Goal: Task Accomplishment & Management: Complete application form

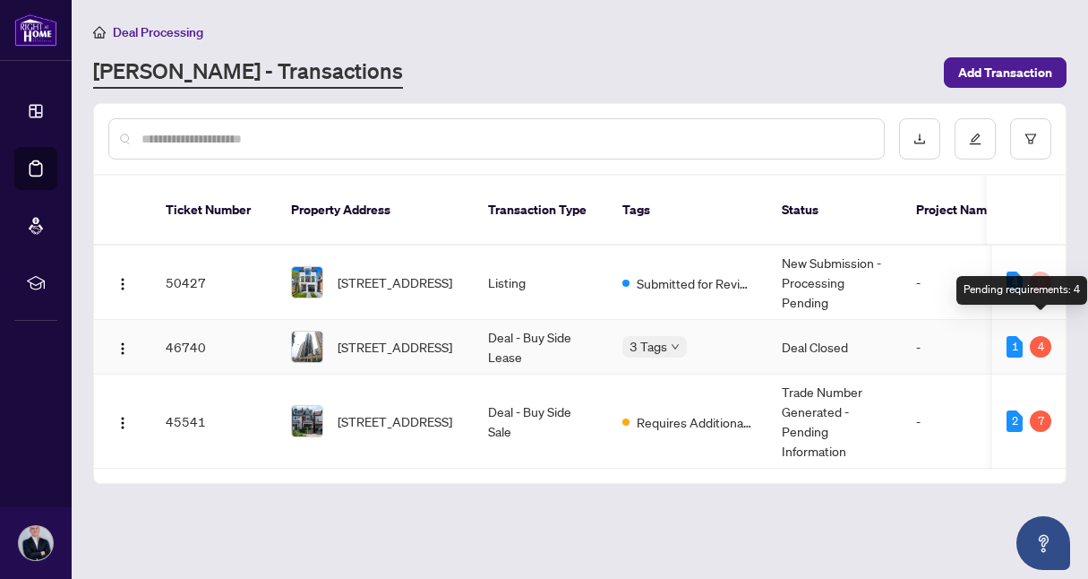
click at [1042, 336] on div "4" at bounding box center [1041, 347] width 22 height 22
click at [928, 323] on td "-" at bounding box center [956, 347] width 108 height 55
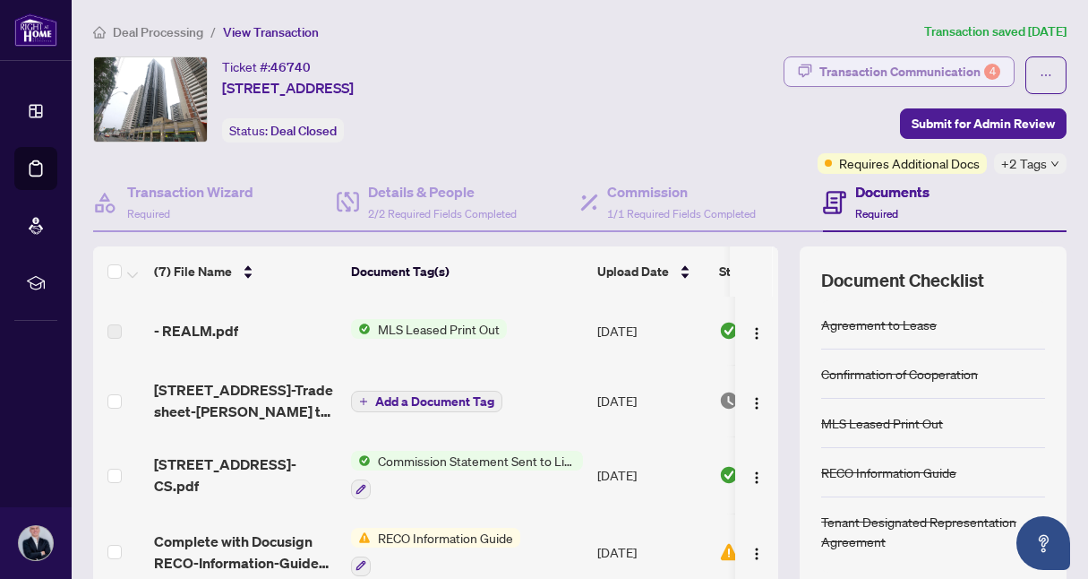
click at [954, 70] on div "Transaction Communication 4" at bounding box center [910, 71] width 181 height 29
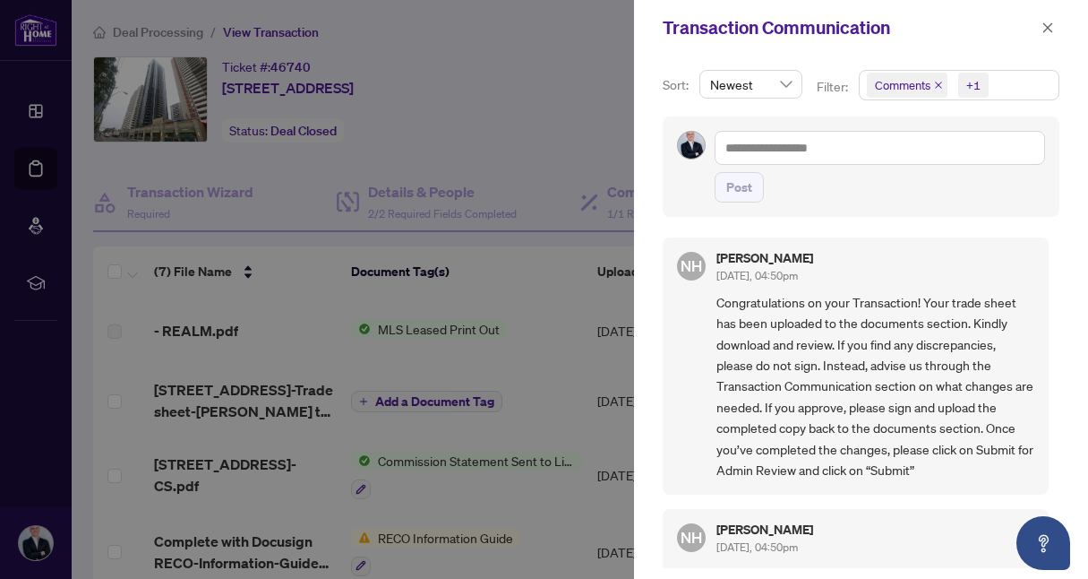
scroll to position [133, 0]
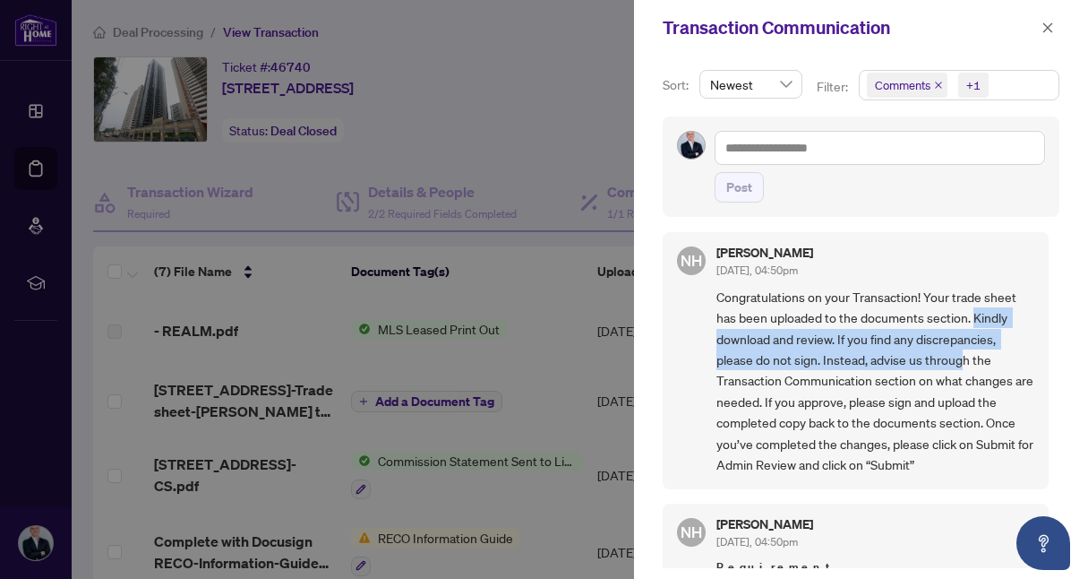
drag, startPoint x: 974, startPoint y: 323, endPoint x: 953, endPoint y: 348, distance: 33.2
click at [953, 348] on span "Congratulations on your Transaction! Your trade sheet has been uploaded to the …" at bounding box center [876, 381] width 318 height 188
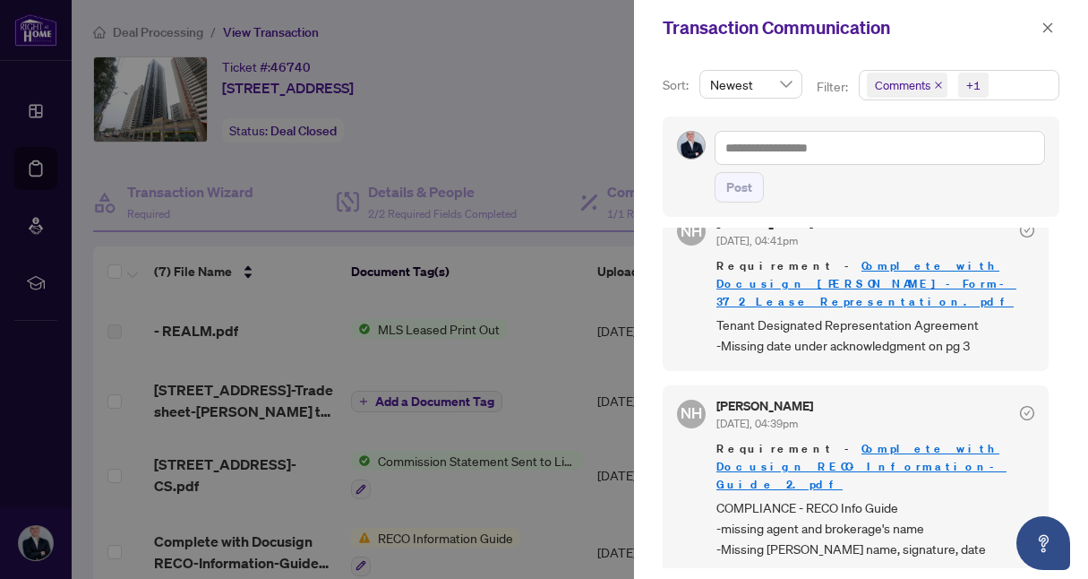
scroll to position [561, 0]
click at [901, 323] on span "Tenant Designated Representation Agreement -Missing date under acknowledgment o…" at bounding box center [876, 335] width 318 height 42
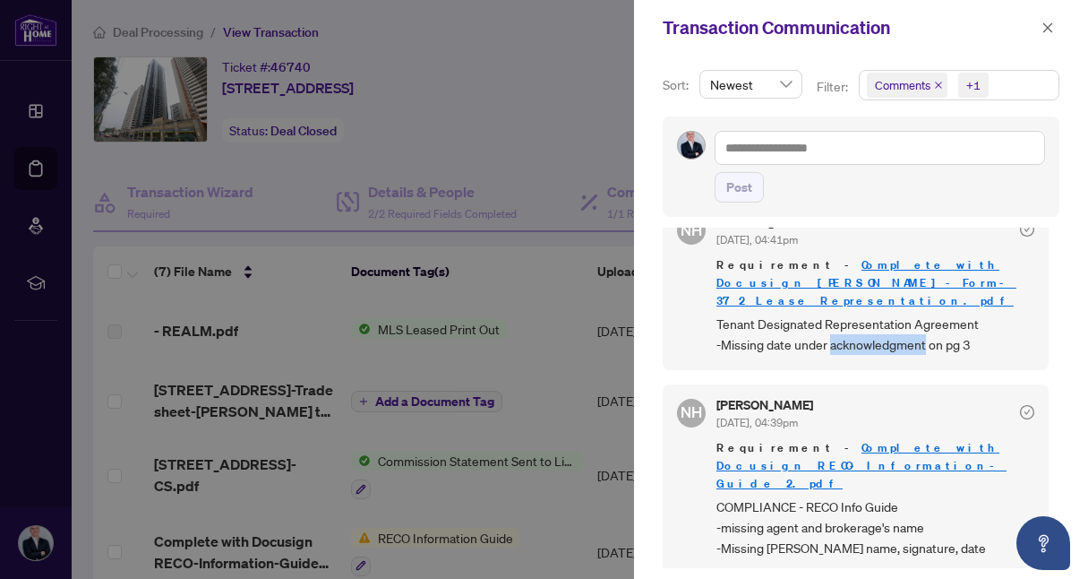
click at [901, 323] on span "Tenant Designated Representation Agreement -Missing date under acknowledgment o…" at bounding box center [876, 335] width 318 height 42
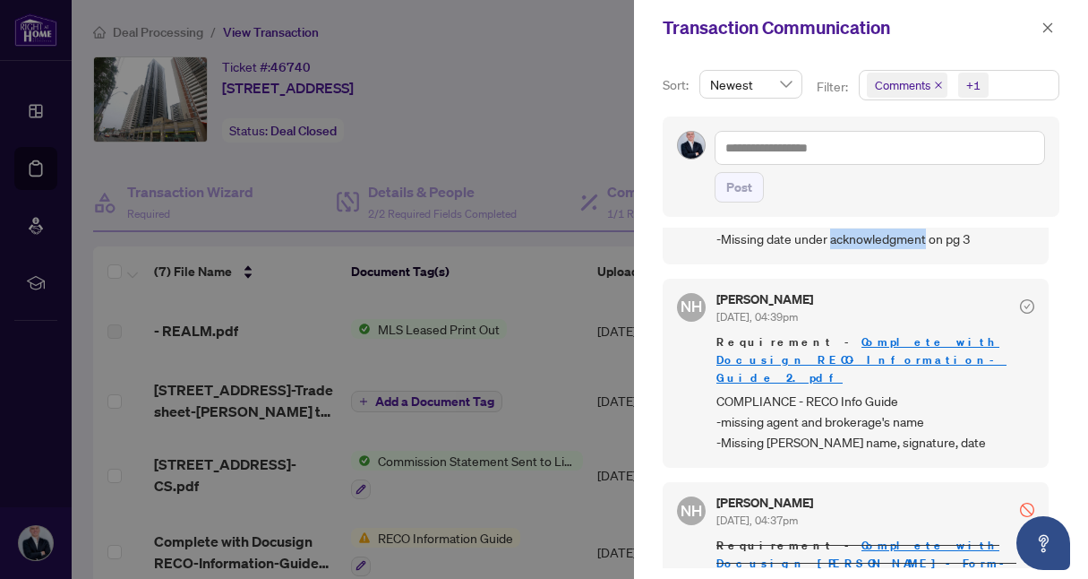
scroll to position [730, 0]
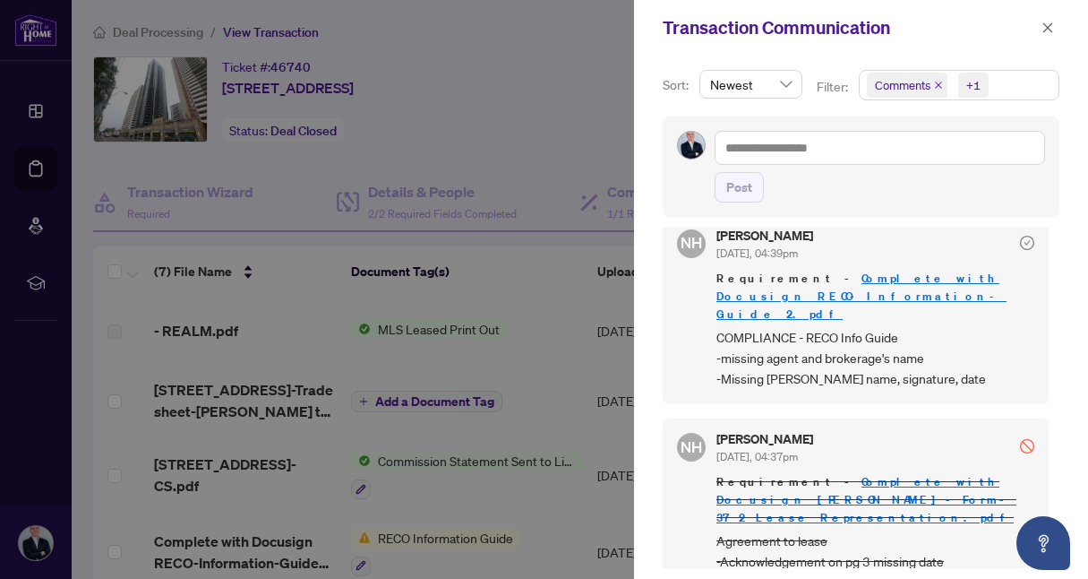
click at [1024, 418] on div "NH [PERSON_NAME] [DATE], 04:37pm Requirement - Complete with Docusign [PERSON_N…" at bounding box center [856, 523] width 386 height 210
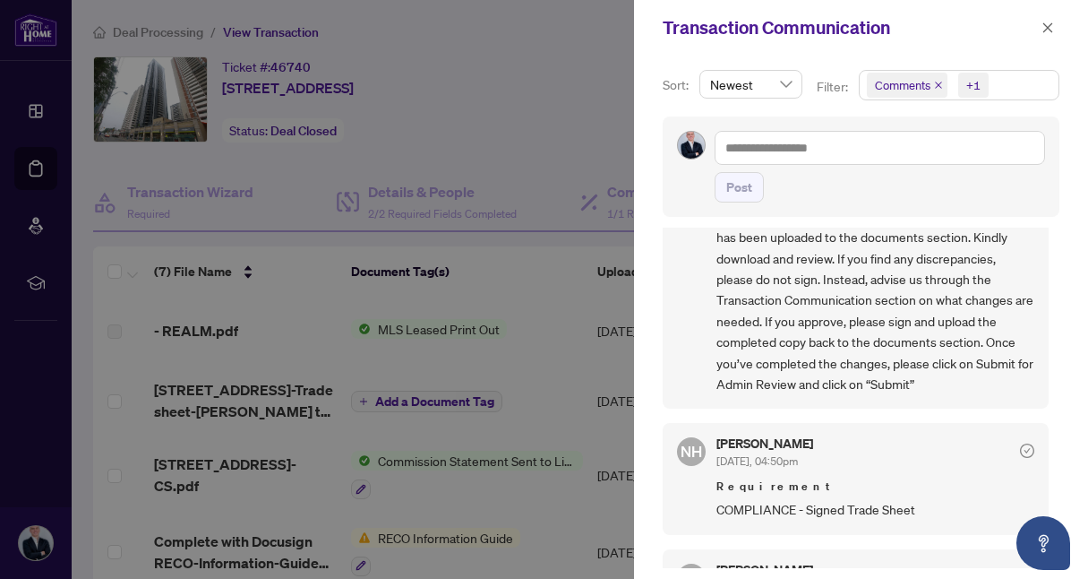
scroll to position [0, 0]
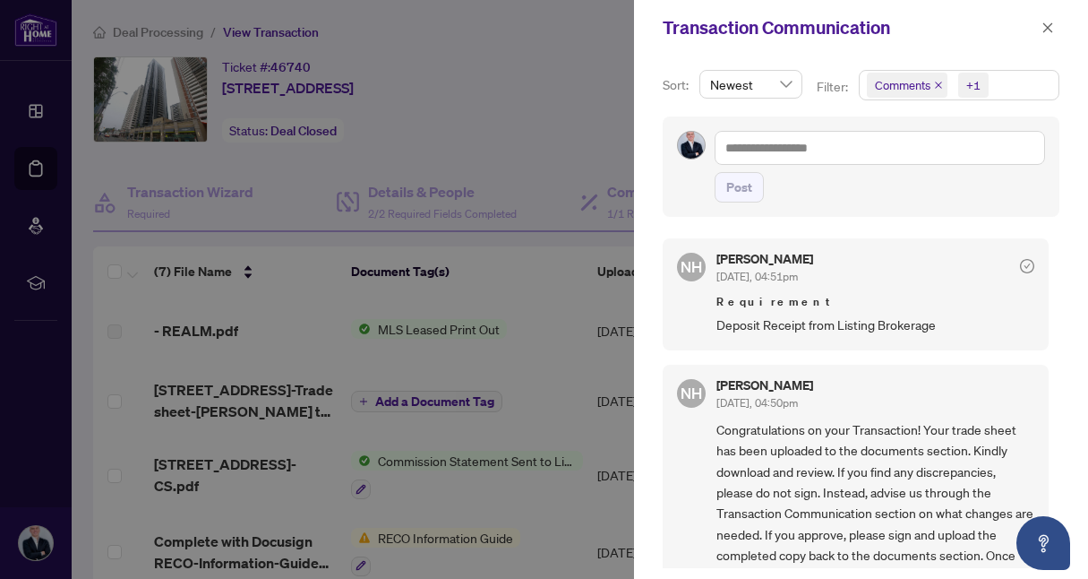
click at [764, 322] on span "Deposit Receipt from Listing Brokerage" at bounding box center [876, 324] width 318 height 21
click at [792, 330] on span "Deposit Receipt from Listing Brokerage" at bounding box center [876, 324] width 318 height 21
click at [1047, 18] on span "button" at bounding box center [1048, 27] width 13 height 29
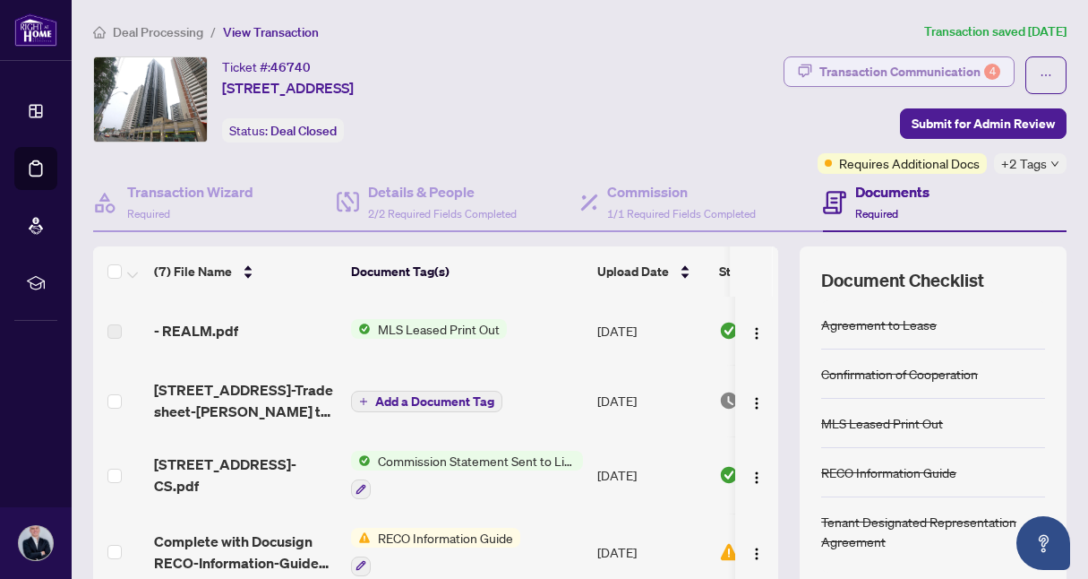
click at [837, 68] on div "Transaction Communication 4" at bounding box center [910, 71] width 181 height 29
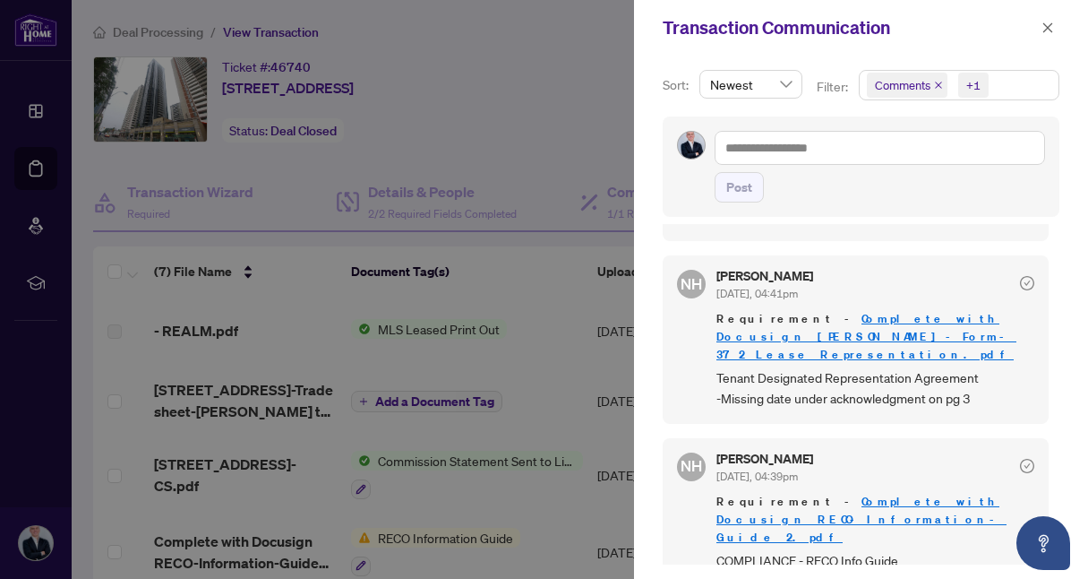
scroll to position [730, 0]
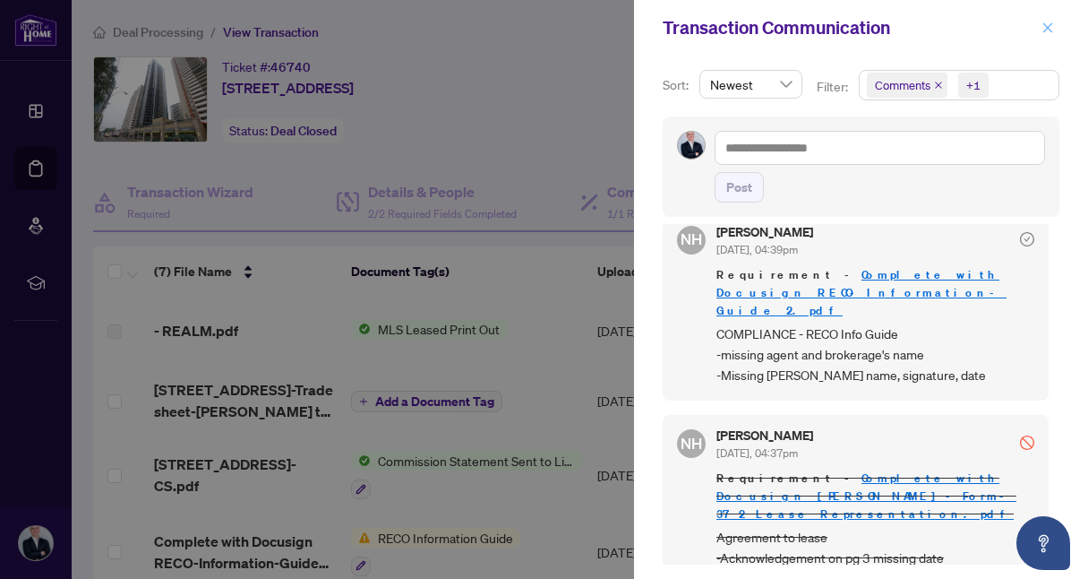
click at [1049, 24] on icon "close" at bounding box center [1048, 28] width 13 height 13
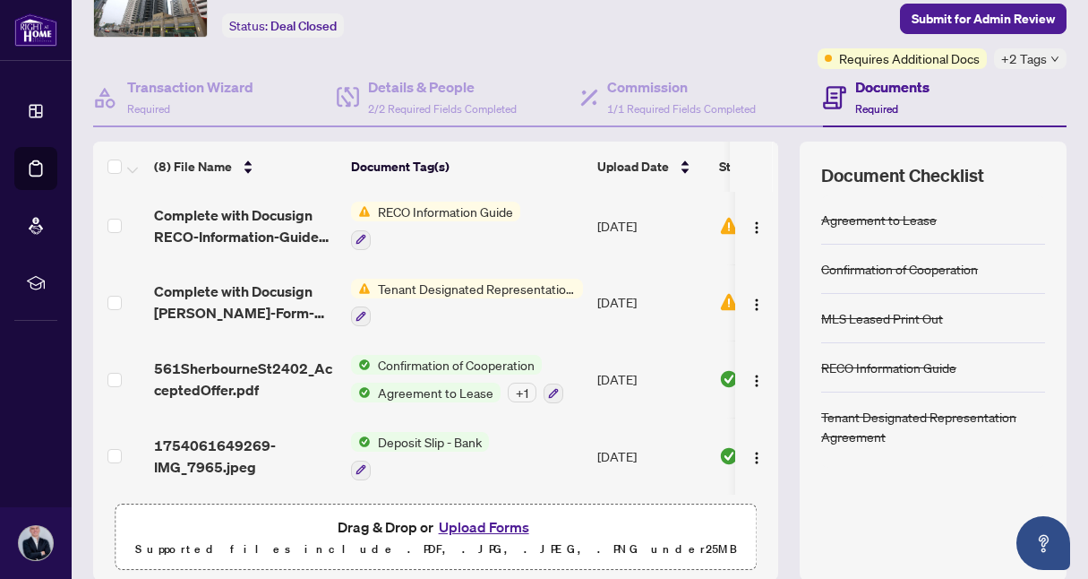
scroll to position [221, 0]
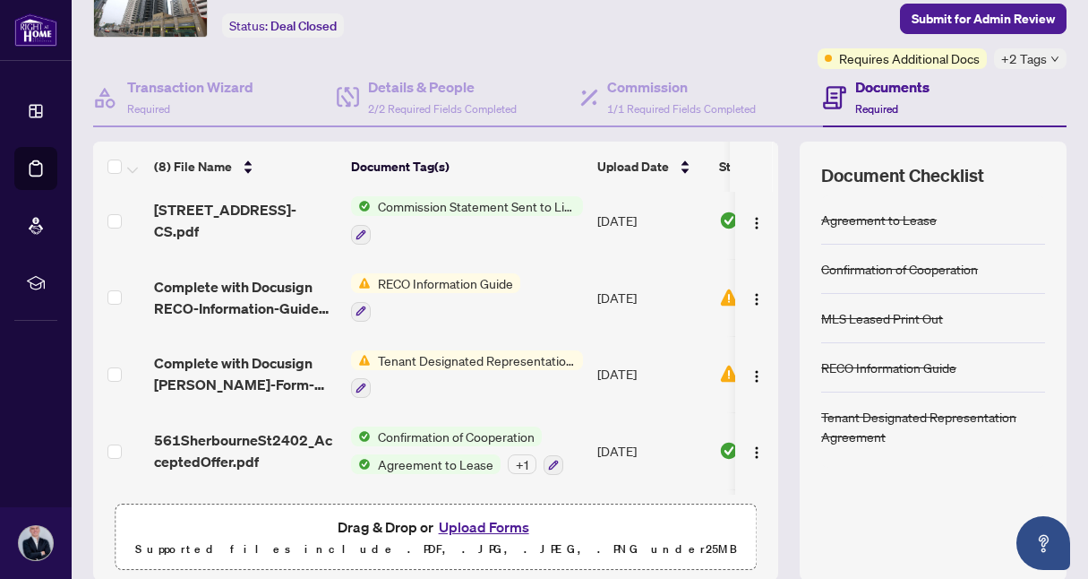
click at [391, 354] on span "Tenant Designated Representation Agreement" at bounding box center [477, 360] width 212 height 20
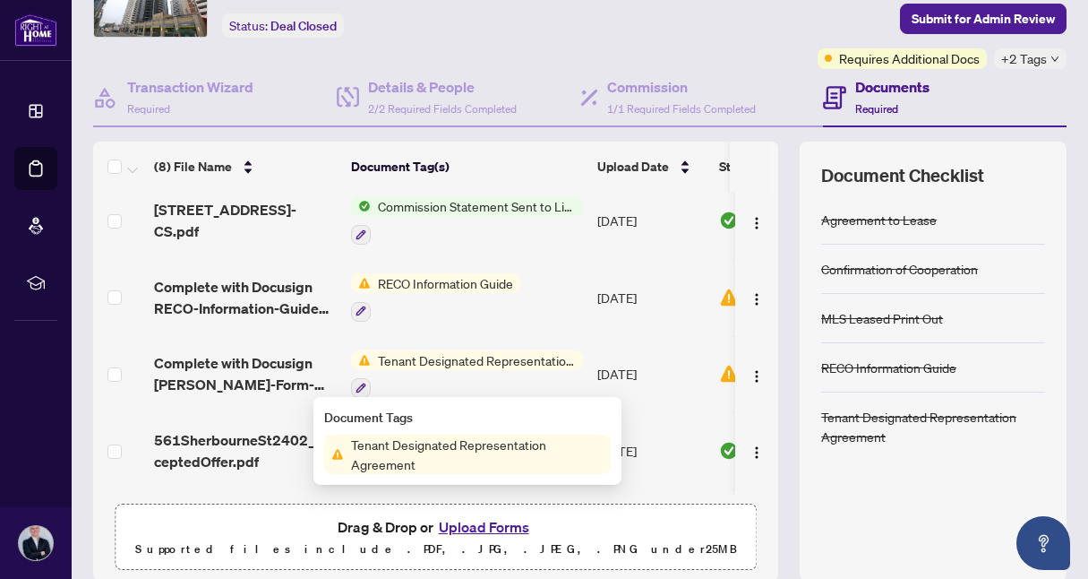
click at [431, 440] on span "Tenant Designated Representation Agreement" at bounding box center [477, 453] width 267 height 39
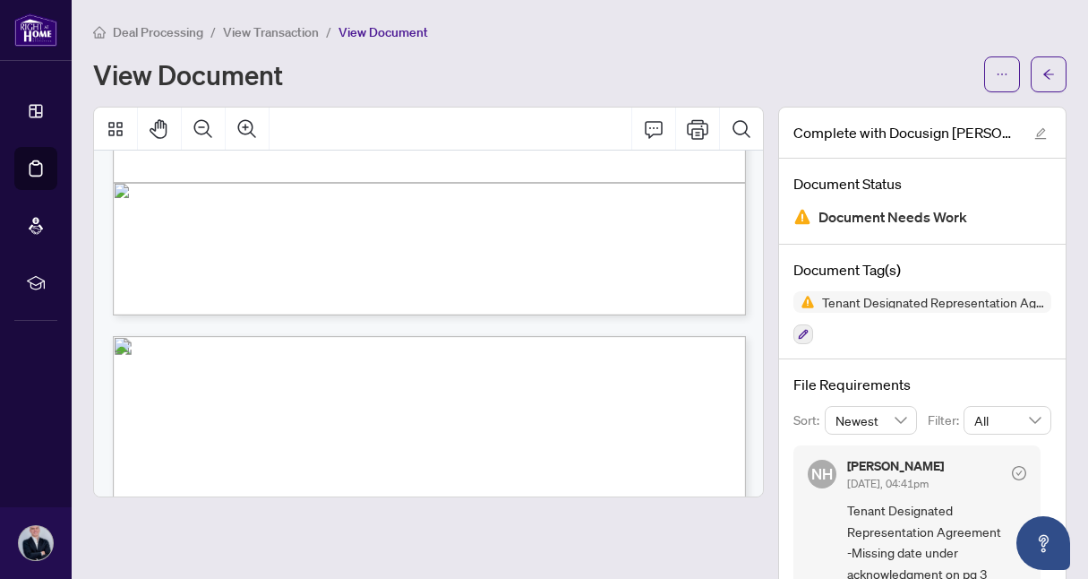
scroll to position [2217, 0]
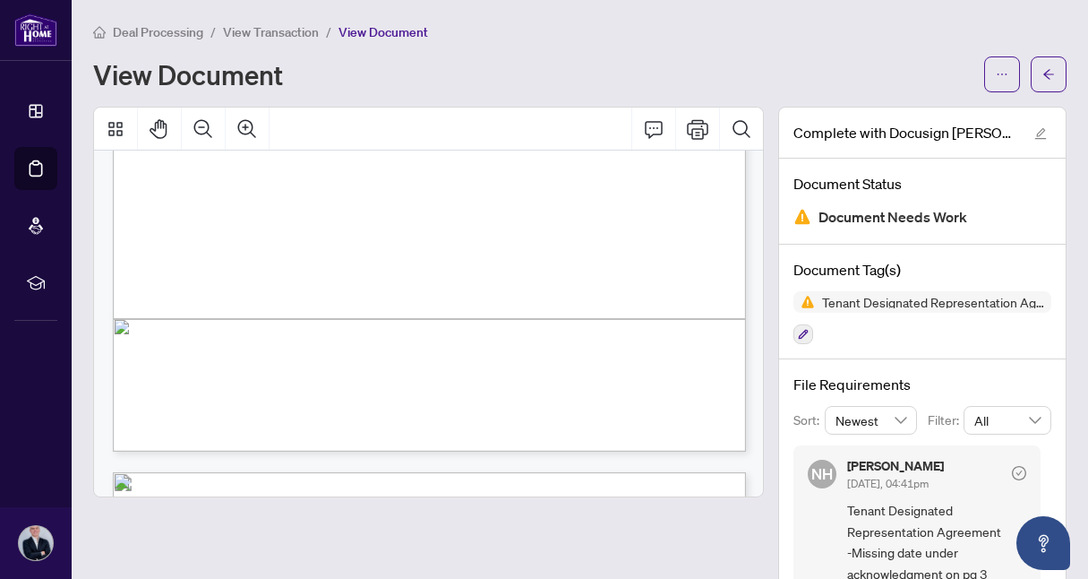
click at [514, 268] on span "...............................................................................…" at bounding box center [335, 271] width 358 height 8
drag, startPoint x: 555, startPoint y: 268, endPoint x: 618, endPoint y: 268, distance: 63.6
click at [514, 268] on span "...............................................................................…" at bounding box center [335, 271] width 358 height 8
click at [649, 128] on icon "Comment" at bounding box center [654, 129] width 22 height 22
click at [657, 139] on button "Comment" at bounding box center [653, 129] width 43 height 43
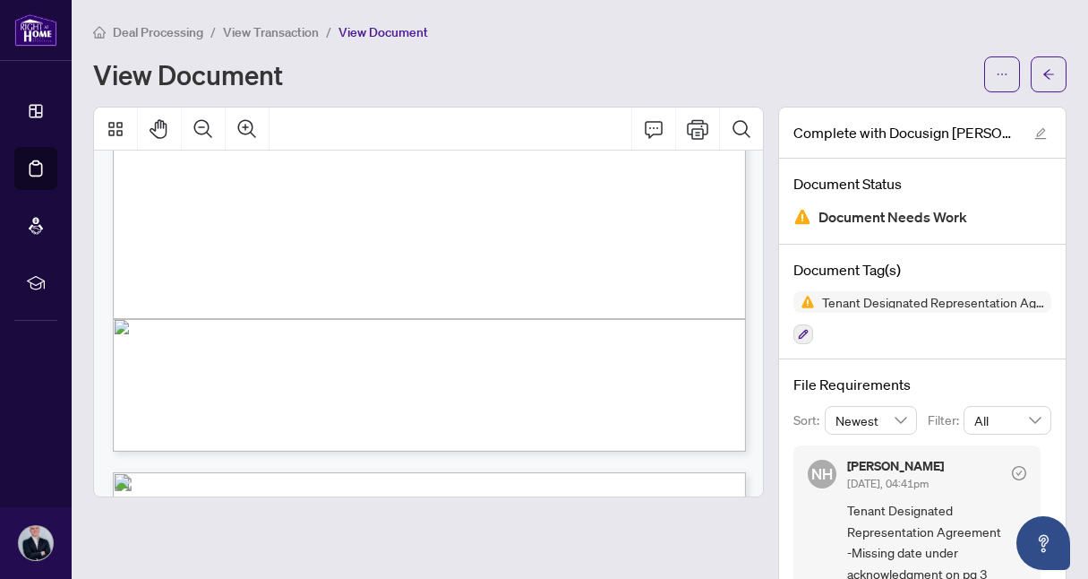
click at [1056, 134] on div "Complete with Docusign [PERSON_NAME]-Form-372 Lease Representation.pdf" at bounding box center [922, 133] width 287 height 51
click at [1046, 134] on icon "edit" at bounding box center [1041, 133] width 13 height 13
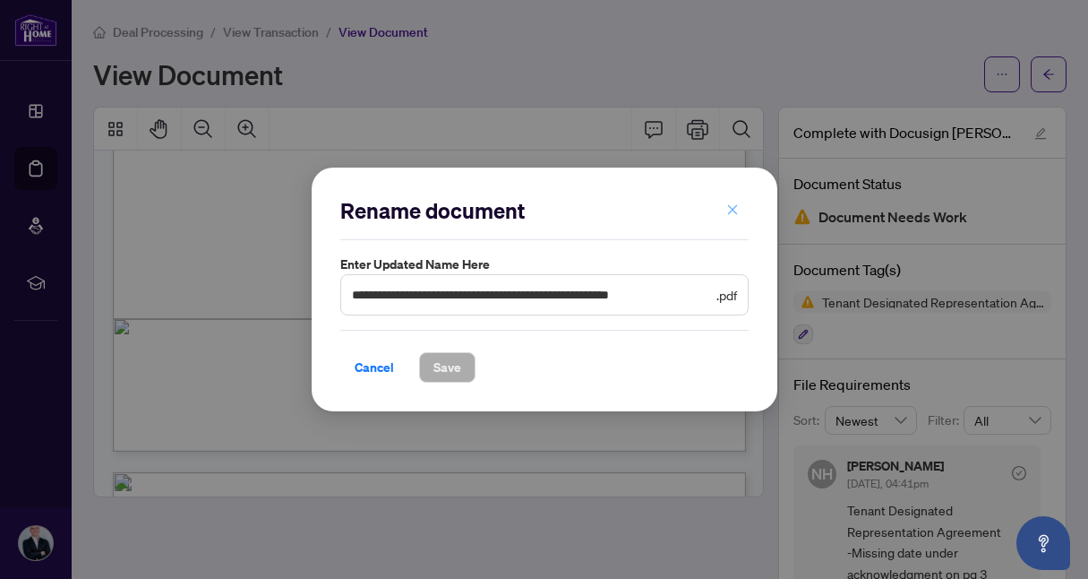
click at [734, 205] on icon "close" at bounding box center [733, 209] width 13 height 13
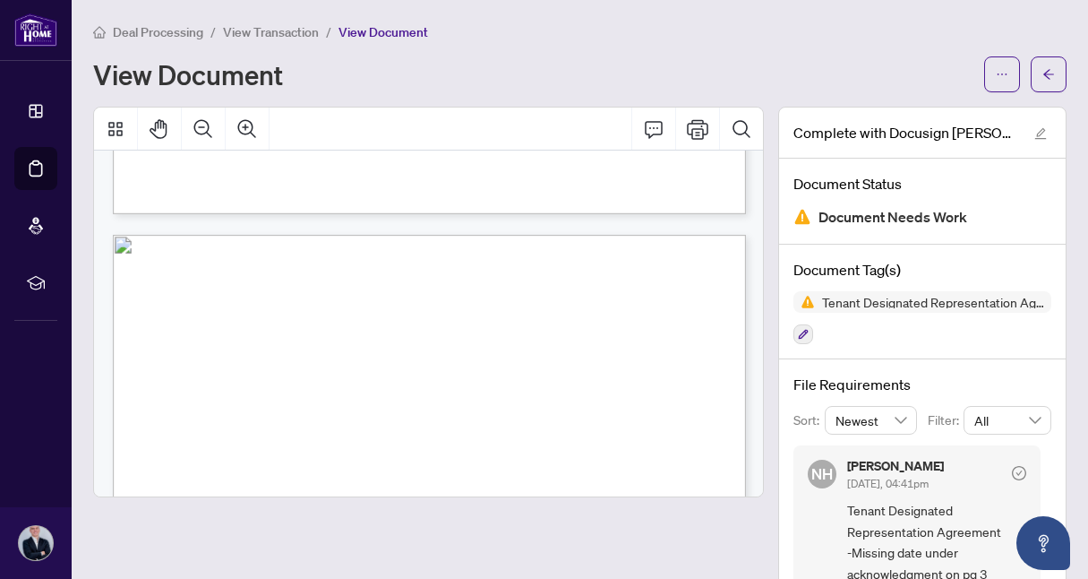
scroll to position [0, 0]
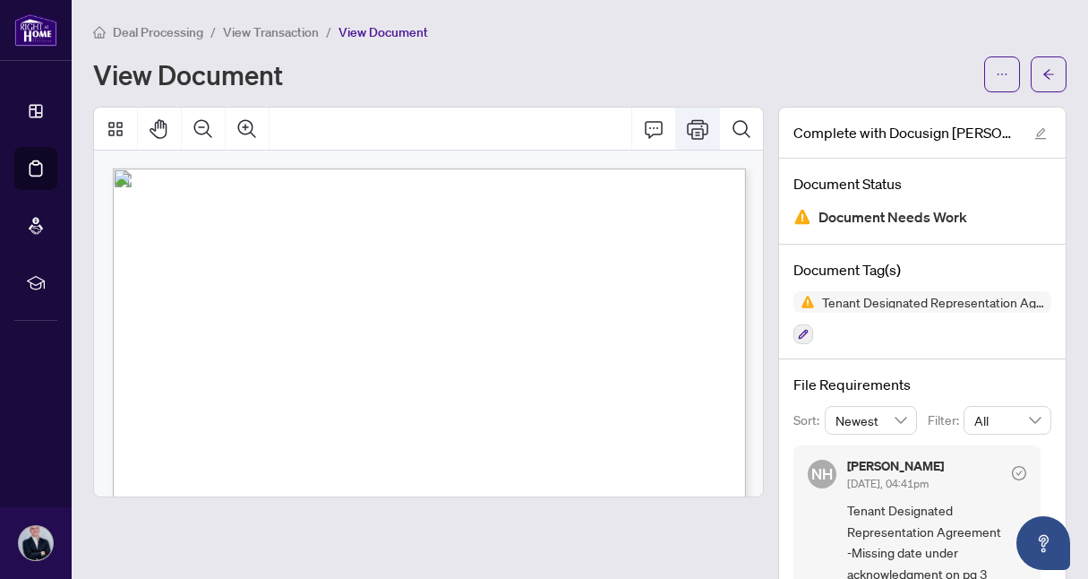
click at [691, 136] on icon "Print" at bounding box center [698, 129] width 22 height 22
click at [1050, 66] on span "button" at bounding box center [1049, 74] width 13 height 29
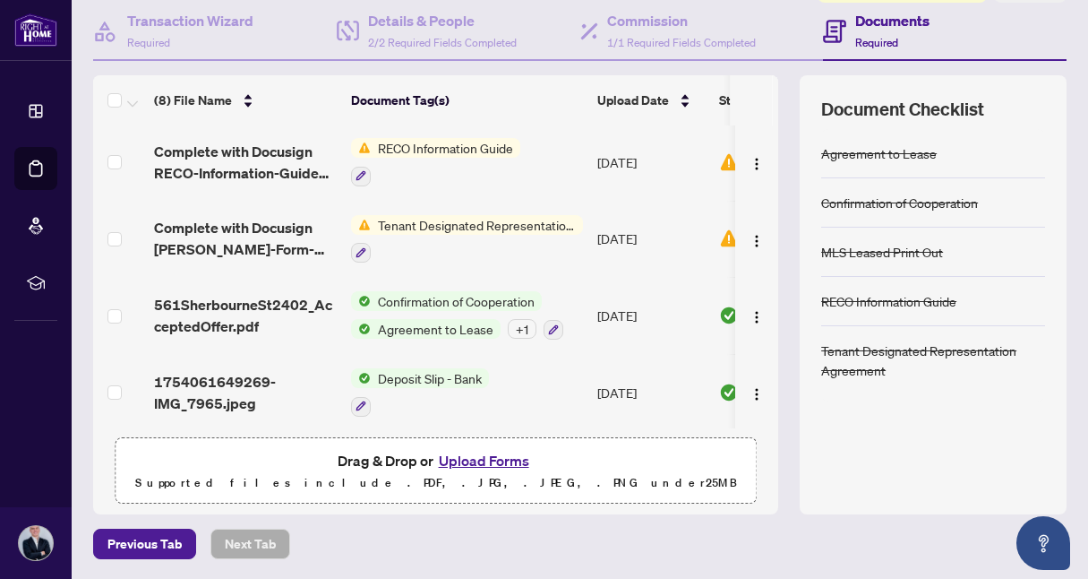
scroll to position [294, 0]
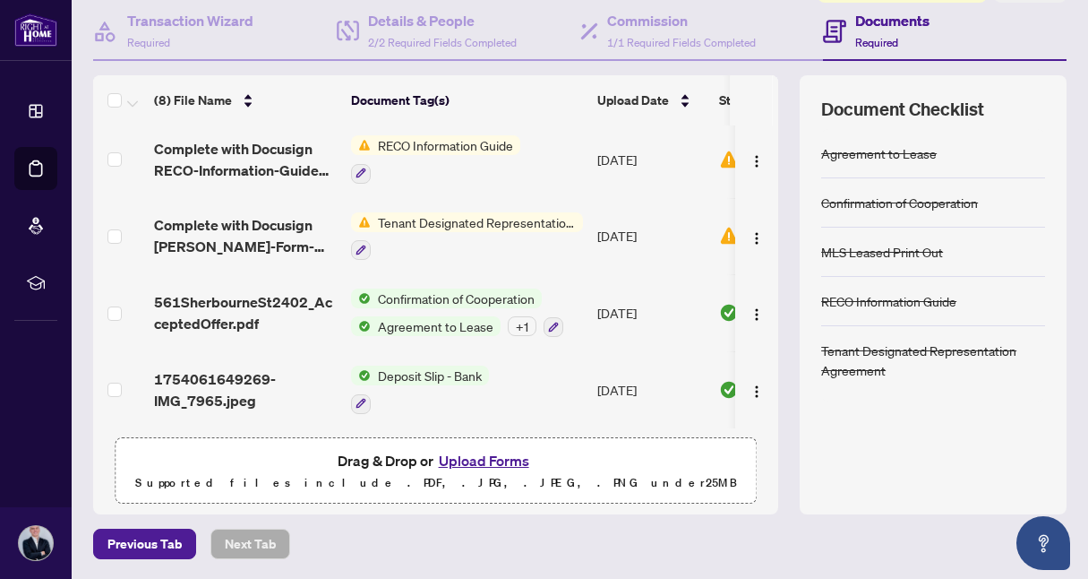
click at [433, 212] on span "Tenant Designated Representation Agreement" at bounding box center [477, 222] width 212 height 20
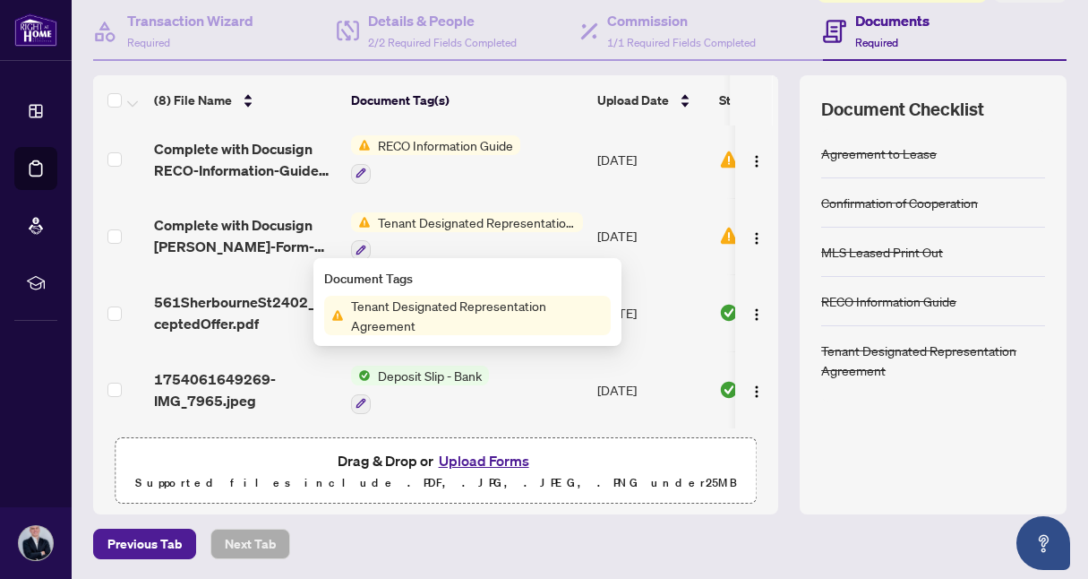
click at [424, 314] on span "Tenant Designated Representation Agreement" at bounding box center [477, 315] width 267 height 39
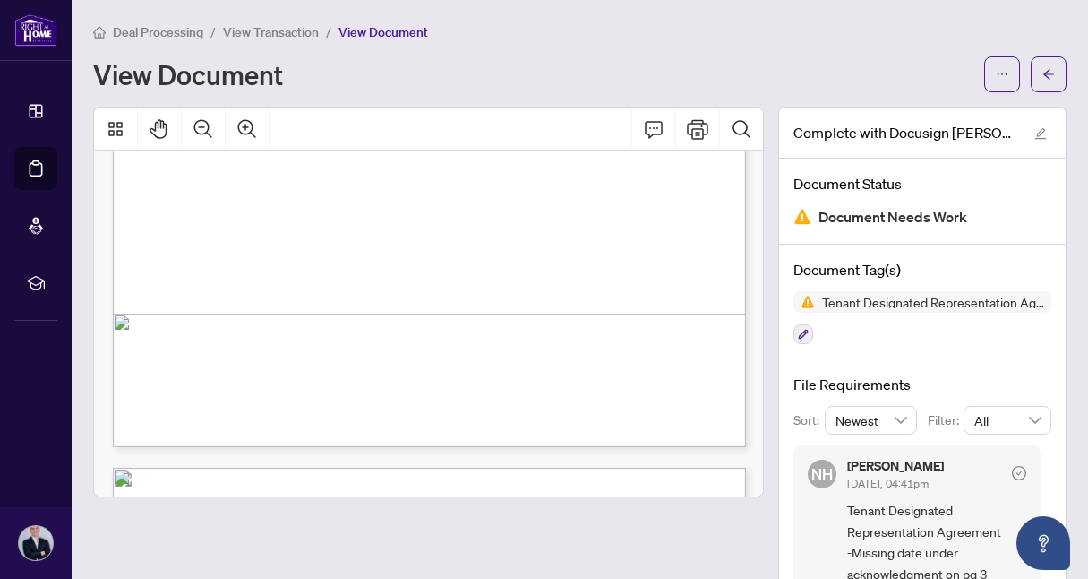
scroll to position [2201, 0]
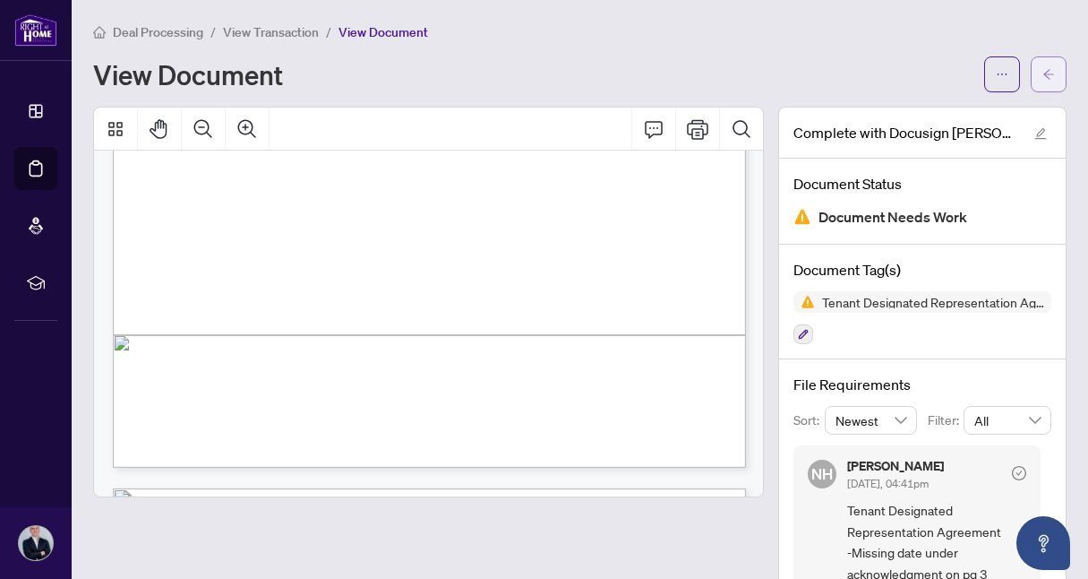
click at [1036, 75] on button "button" at bounding box center [1049, 74] width 36 height 36
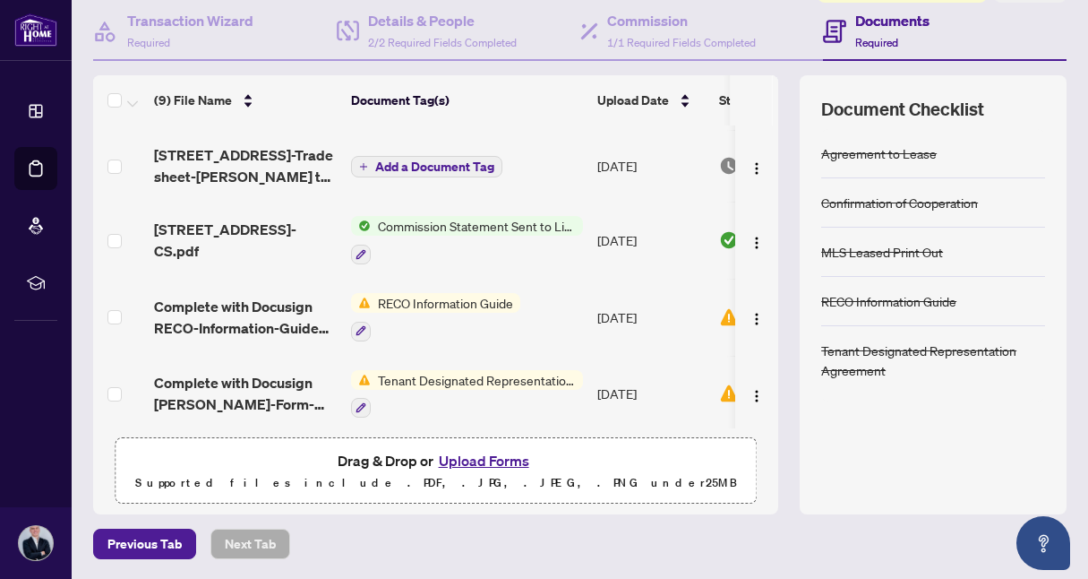
scroll to position [212, 0]
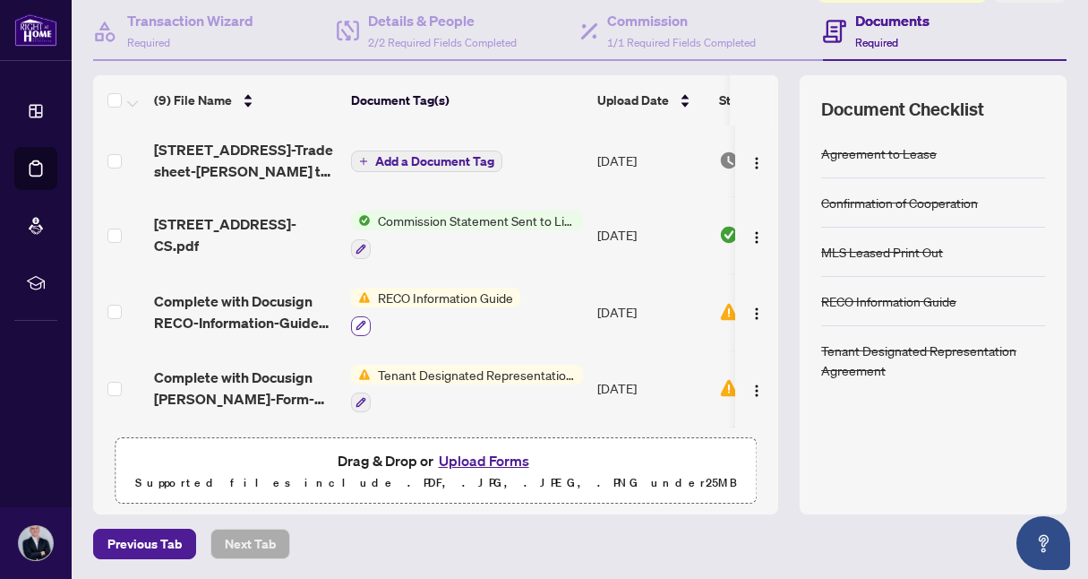
click at [360, 321] on icon "button" at bounding box center [362, 326] width 10 height 10
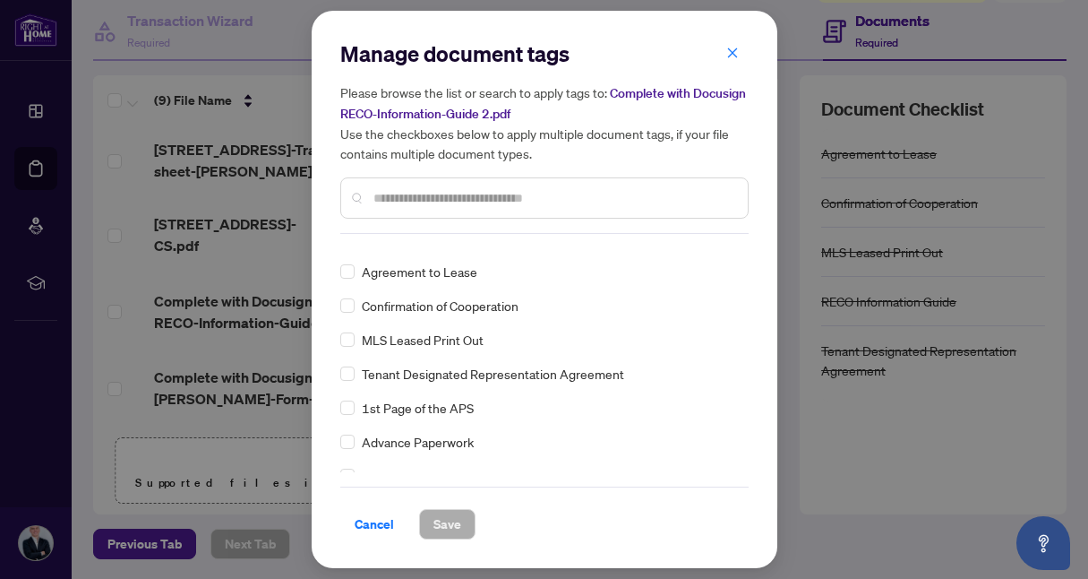
scroll to position [24, 0]
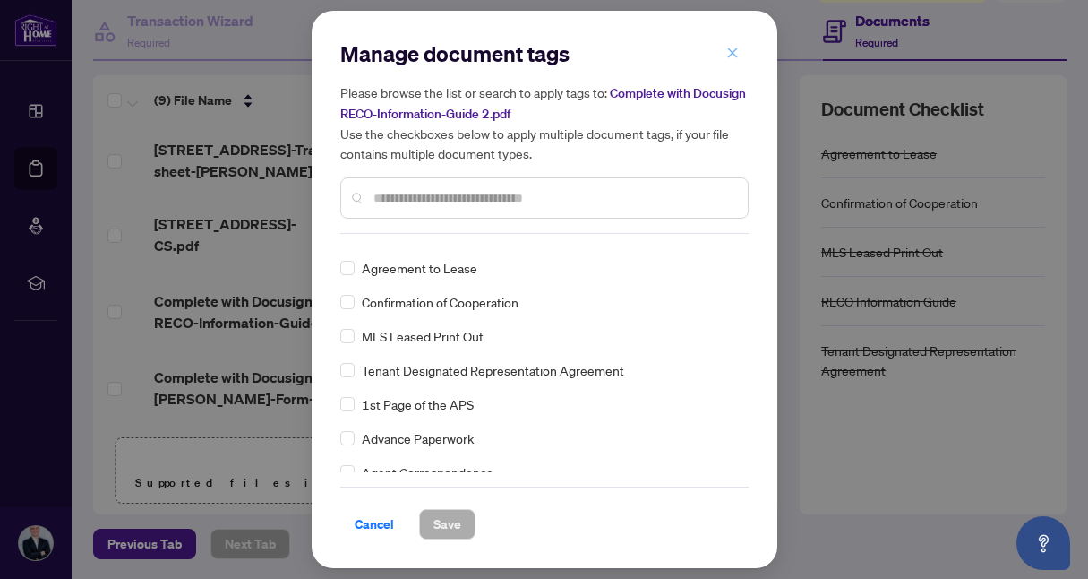
click at [732, 56] on icon "close" at bounding box center [733, 53] width 13 height 13
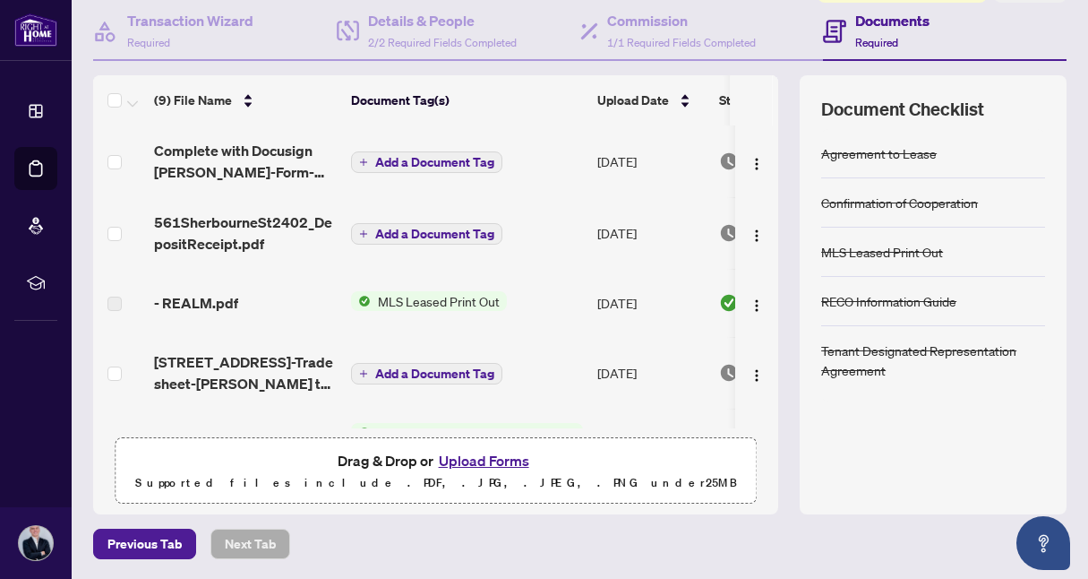
scroll to position [0, 0]
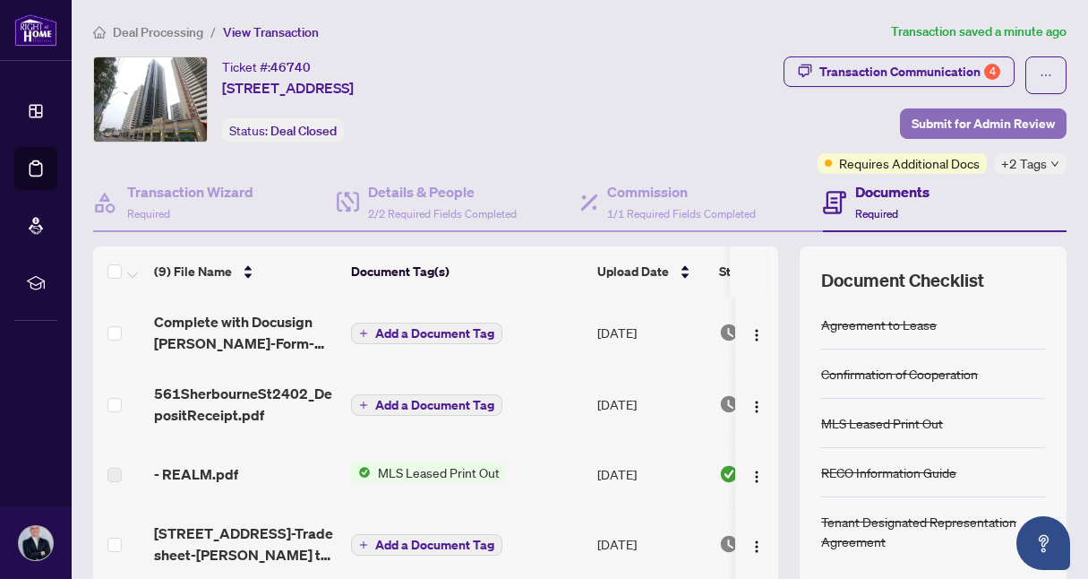
click at [986, 122] on span "Submit for Admin Review" at bounding box center [983, 123] width 143 height 29
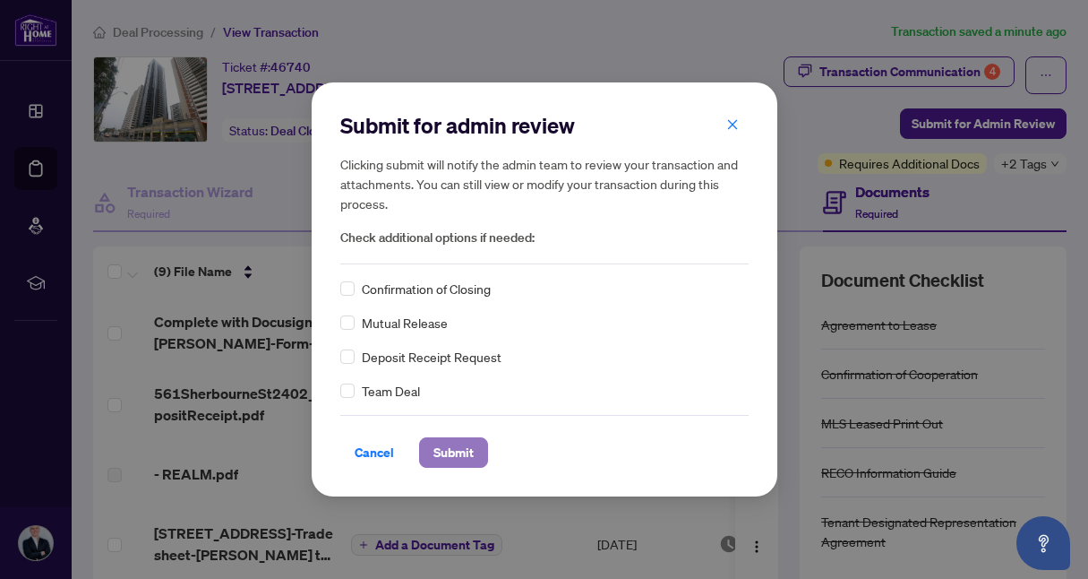
click at [466, 447] on span "Submit" at bounding box center [454, 452] width 40 height 29
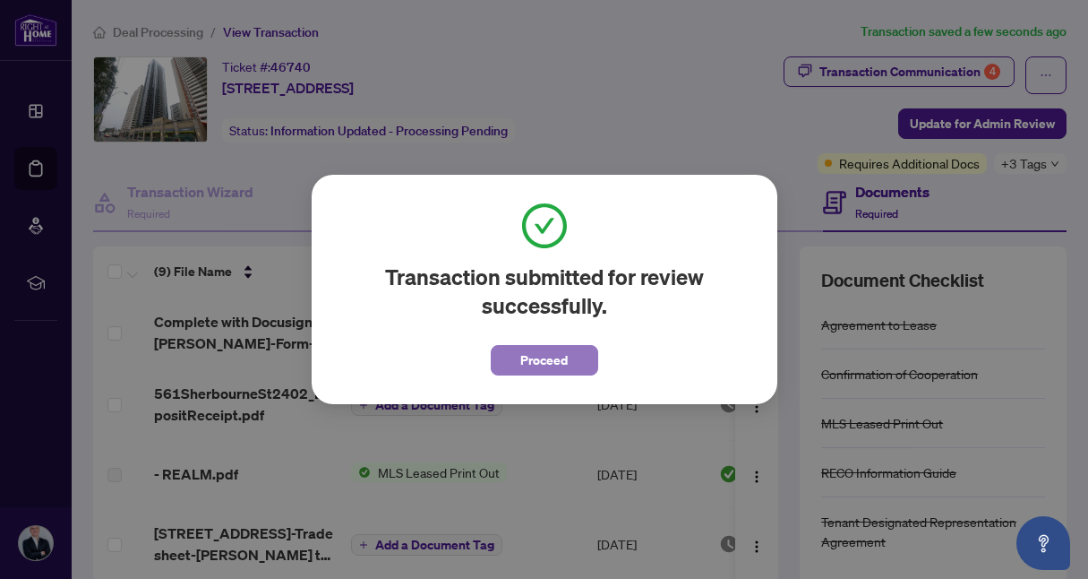
click at [526, 360] on span "Proceed" at bounding box center [543, 360] width 47 height 29
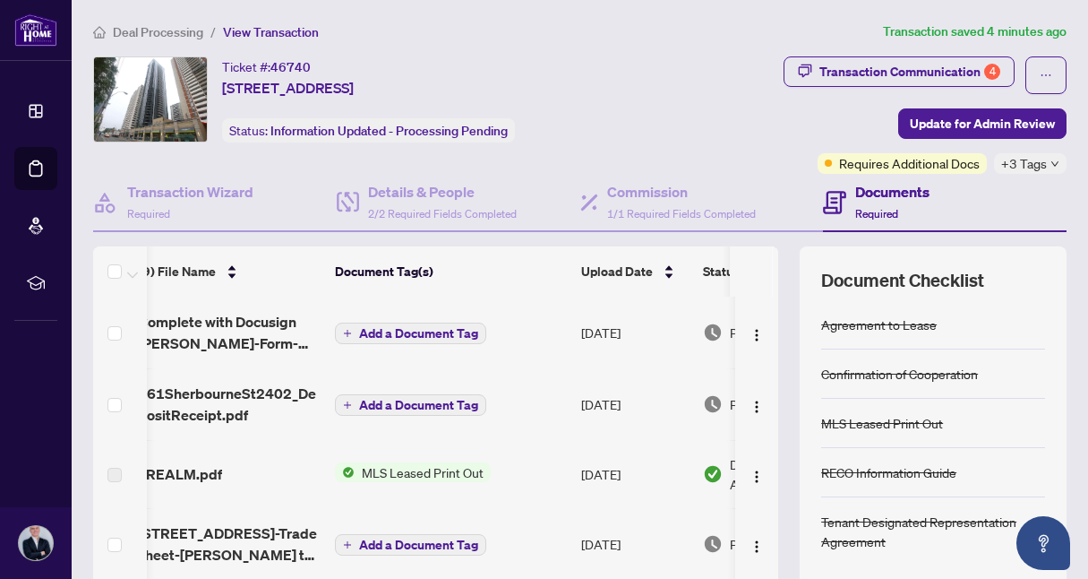
click at [254, 30] on span "View Transaction" at bounding box center [271, 32] width 96 height 16
click at [160, 30] on span "Deal Processing" at bounding box center [158, 32] width 90 height 16
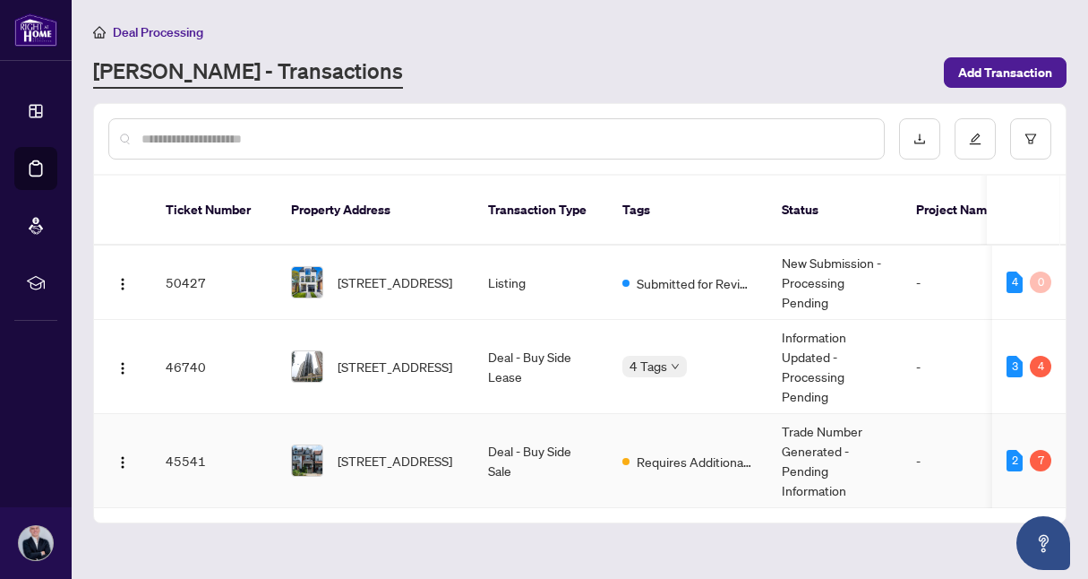
click at [1050, 450] on div "7" at bounding box center [1041, 461] width 22 height 22
click at [925, 432] on td "-" at bounding box center [956, 461] width 108 height 94
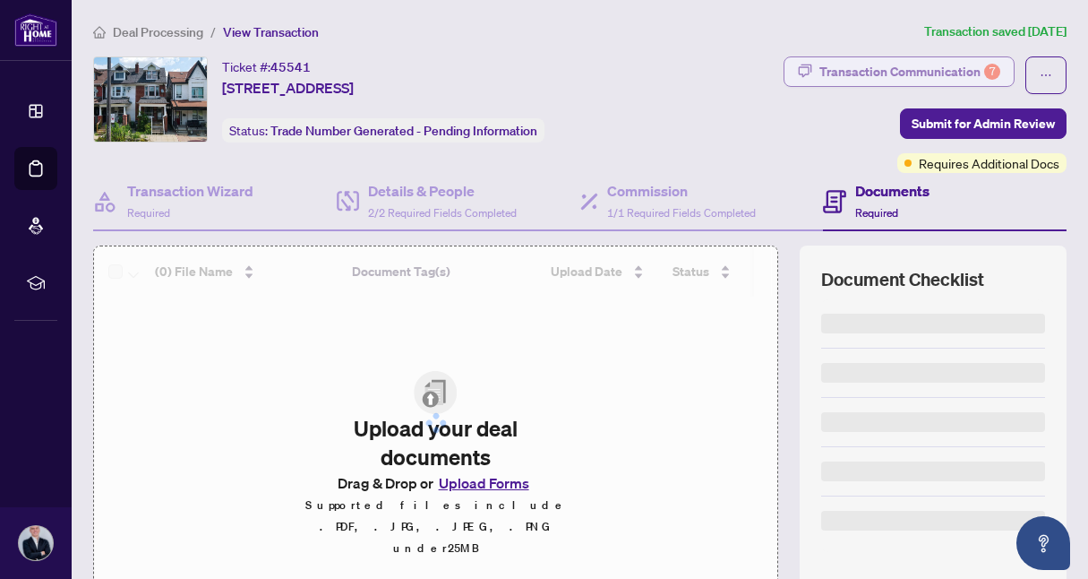
click at [924, 68] on div "Transaction Communication 7" at bounding box center [910, 71] width 181 height 29
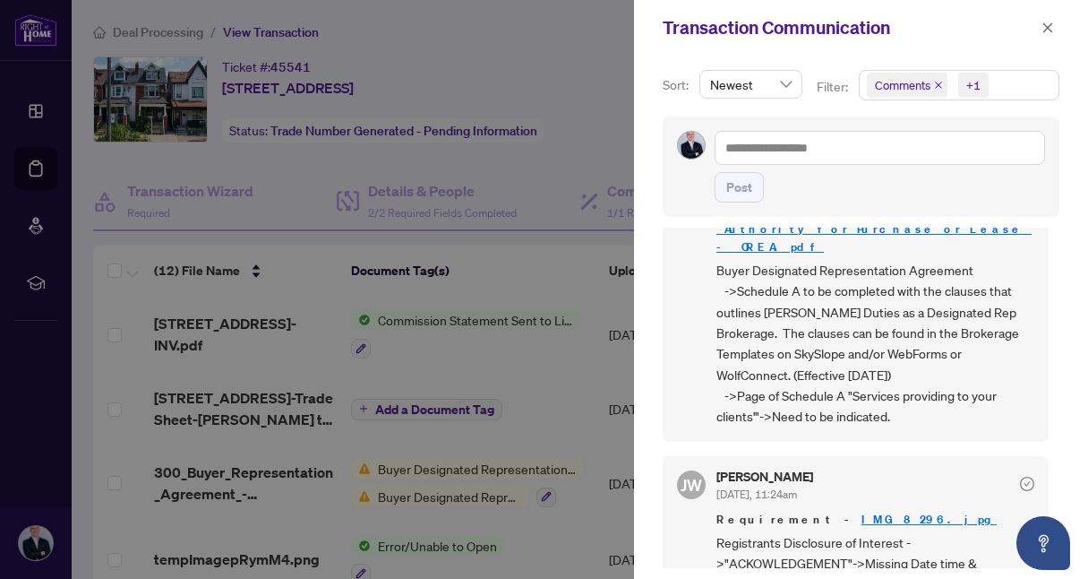
scroll to position [4, 0]
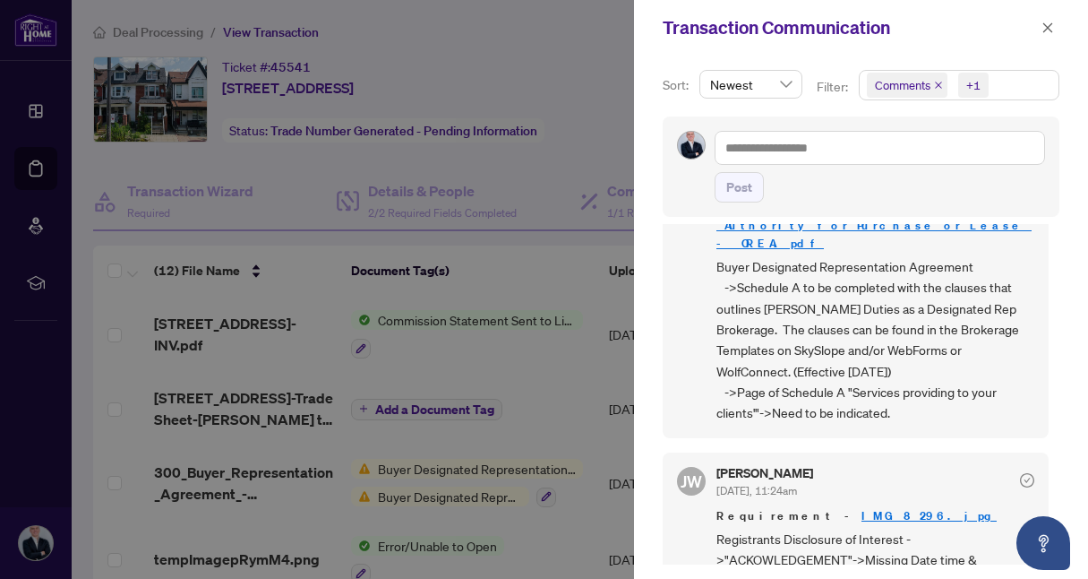
click at [602, 245] on div at bounding box center [544, 289] width 1088 height 579
click at [1047, 24] on icon "close" at bounding box center [1048, 28] width 13 height 13
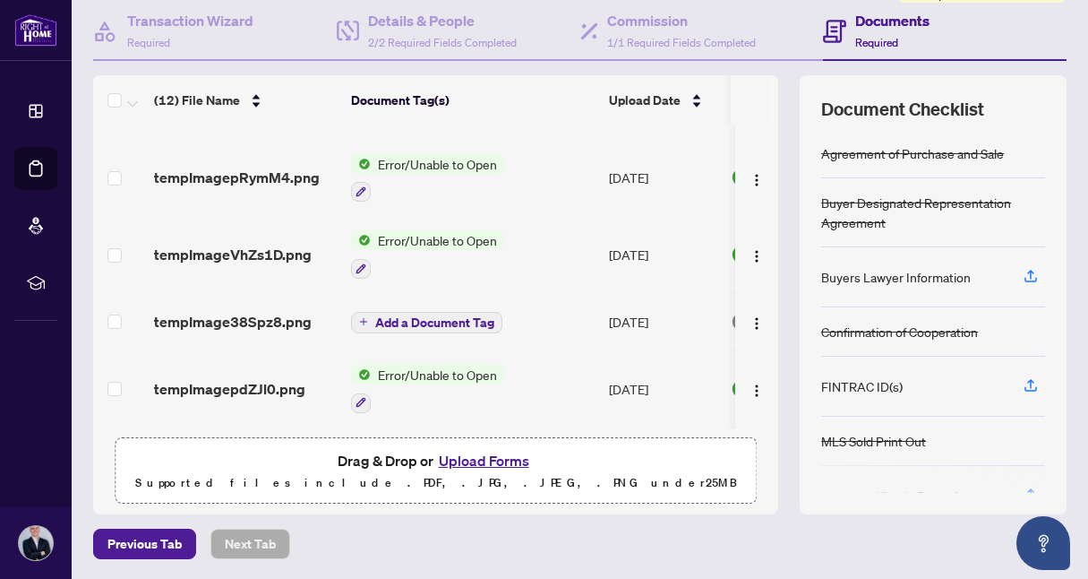
scroll to position [0, 0]
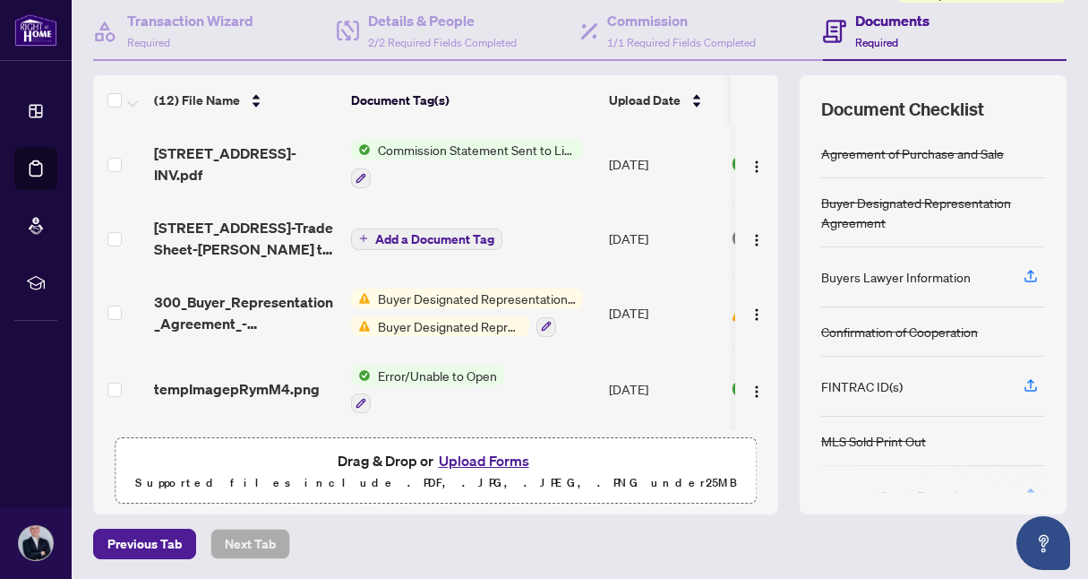
click at [475, 299] on span "Buyer Designated Representation Agreement" at bounding box center [477, 298] width 212 height 20
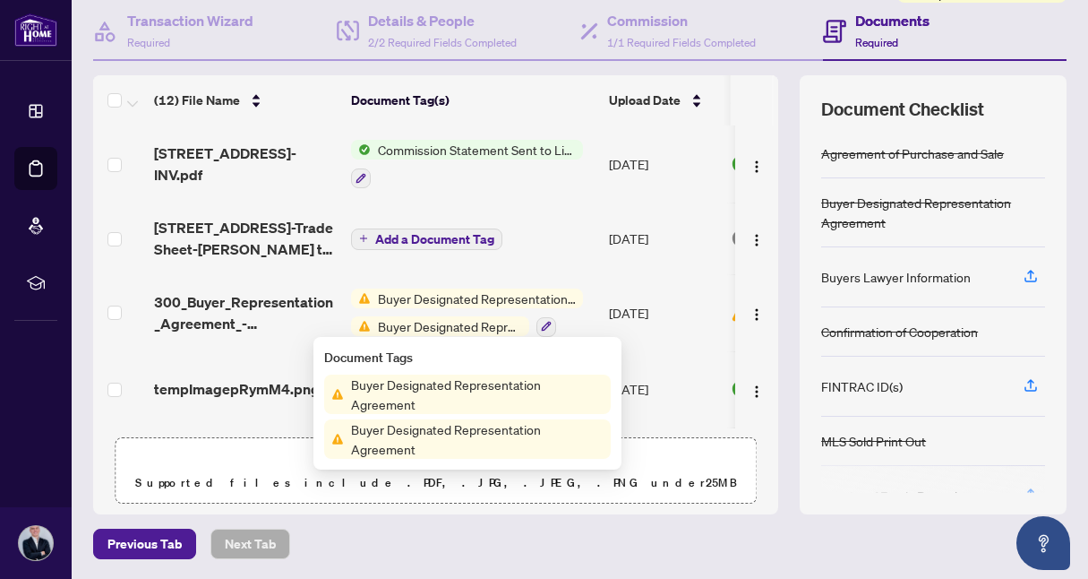
click at [493, 383] on span "Buyer Designated Representation Agreement" at bounding box center [477, 393] width 267 height 39
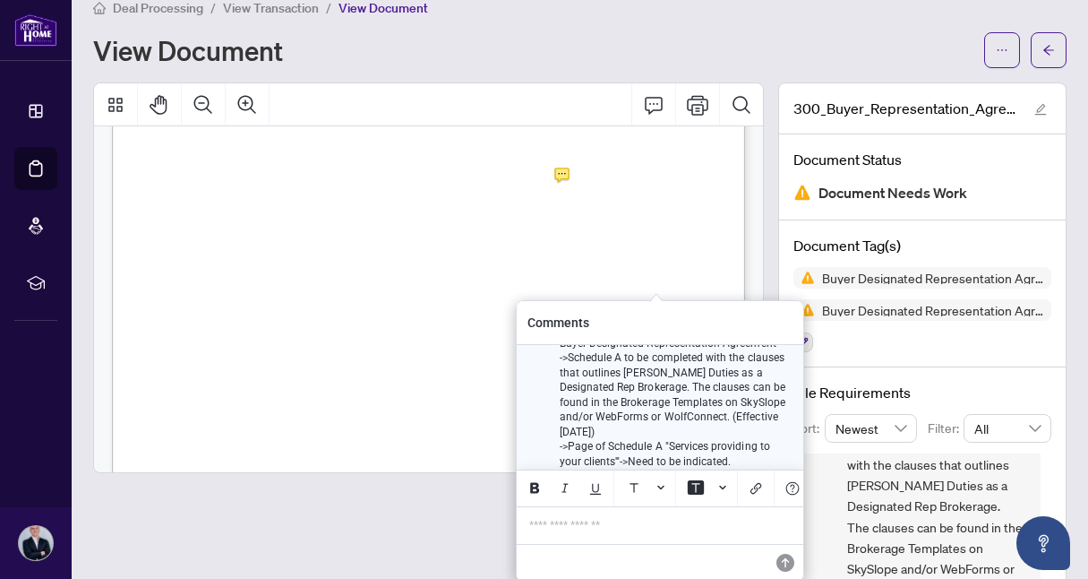
scroll to position [-9, 0]
drag, startPoint x: 626, startPoint y: 362, endPoint x: 693, endPoint y: 390, distance: 72.7
click at [693, 390] on p "->Schedule A to be completed with the clauses that outlines [PERSON_NAME] Dutie…" at bounding box center [676, 393] width 233 height 89
drag, startPoint x: 693, startPoint y: 390, endPoint x: 707, endPoint y: 409, distance: 23.1
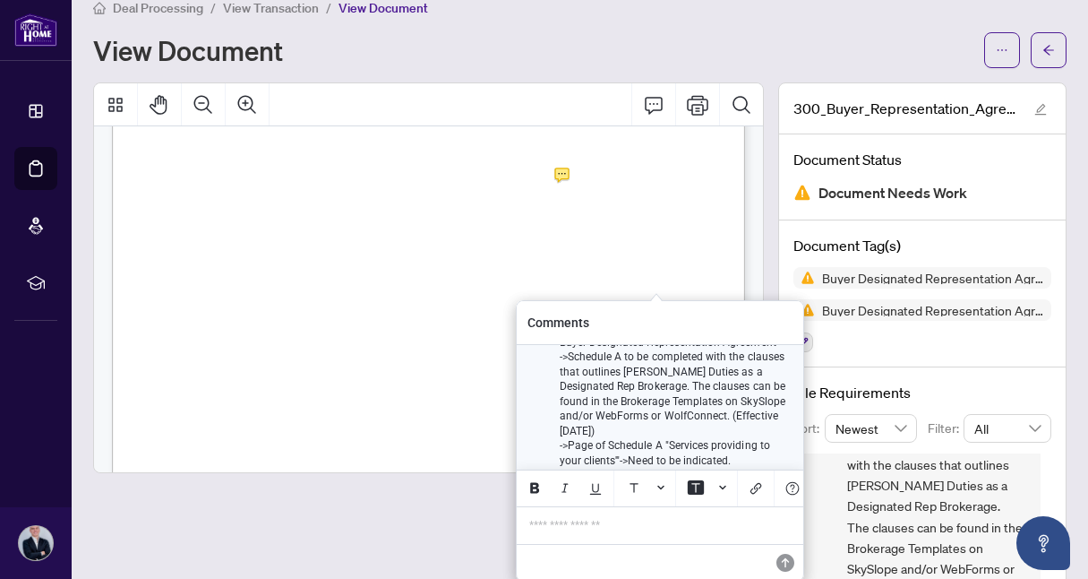
click at [707, 409] on p "->Schedule A to be completed with the clauses that outlines [PERSON_NAME] Dutie…" at bounding box center [676, 393] width 233 height 89
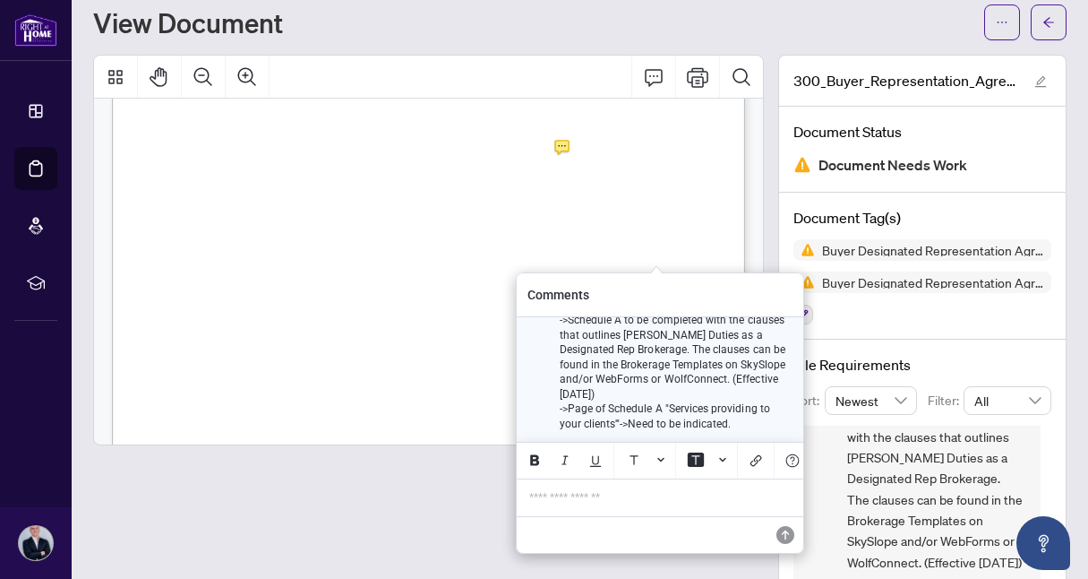
scroll to position [53, 0]
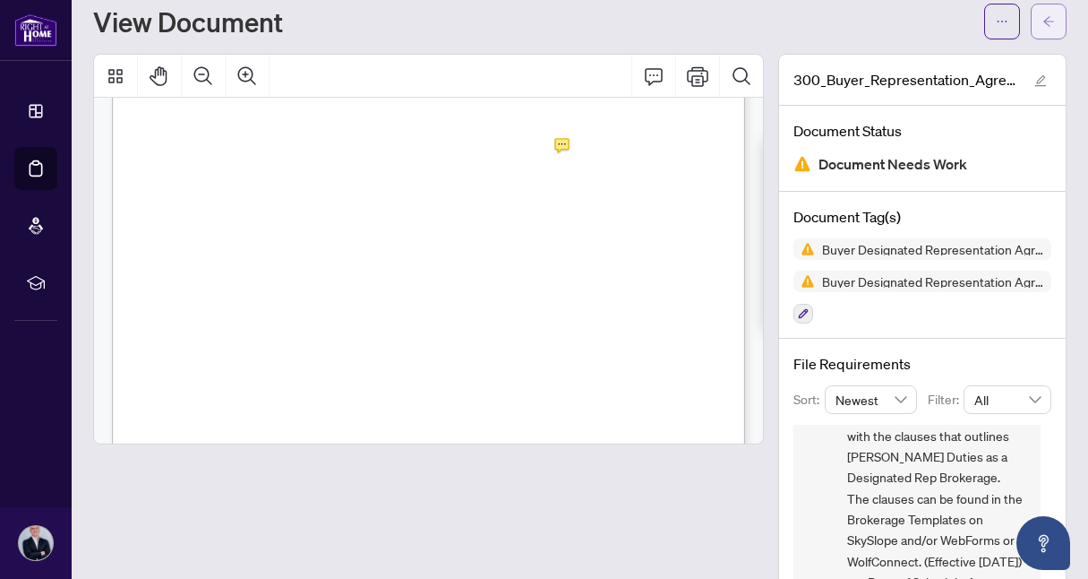
click at [1053, 31] on span "button" at bounding box center [1049, 21] width 13 height 29
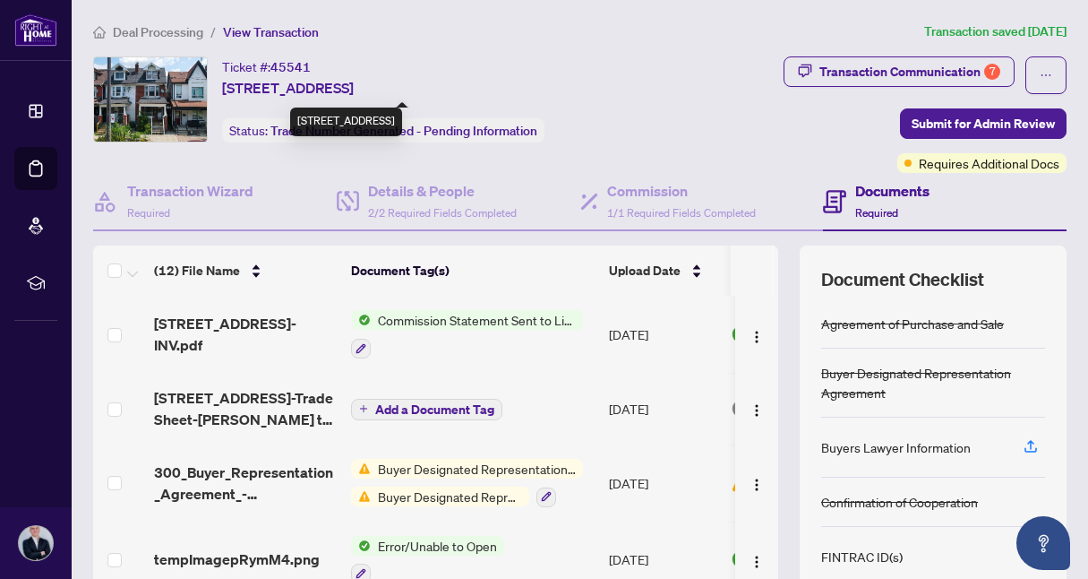
scroll to position [14, 0]
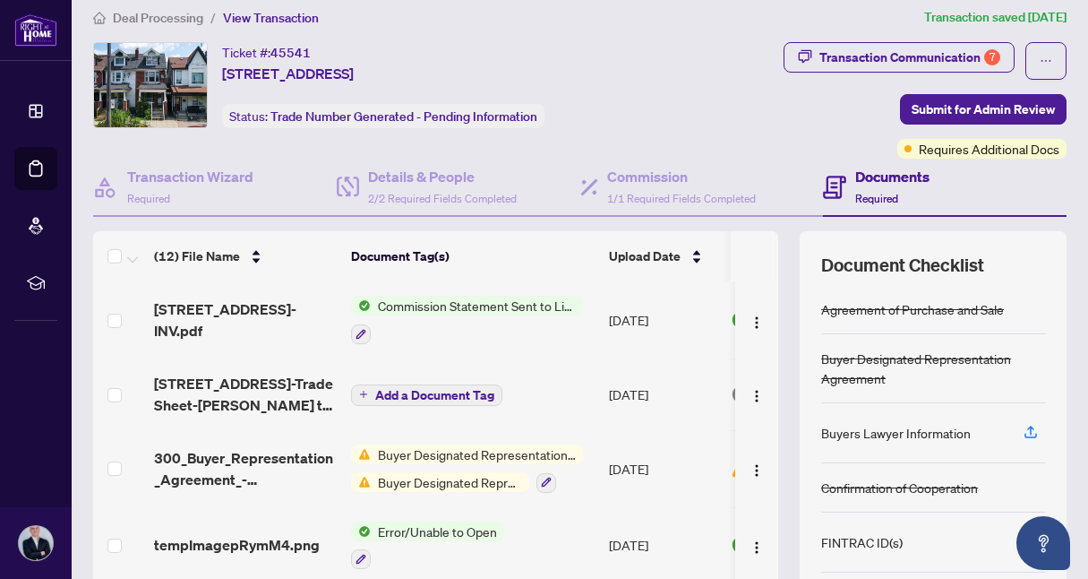
click at [162, 22] on span "Deal Processing" at bounding box center [158, 18] width 90 height 16
